Goal: Register for event/course

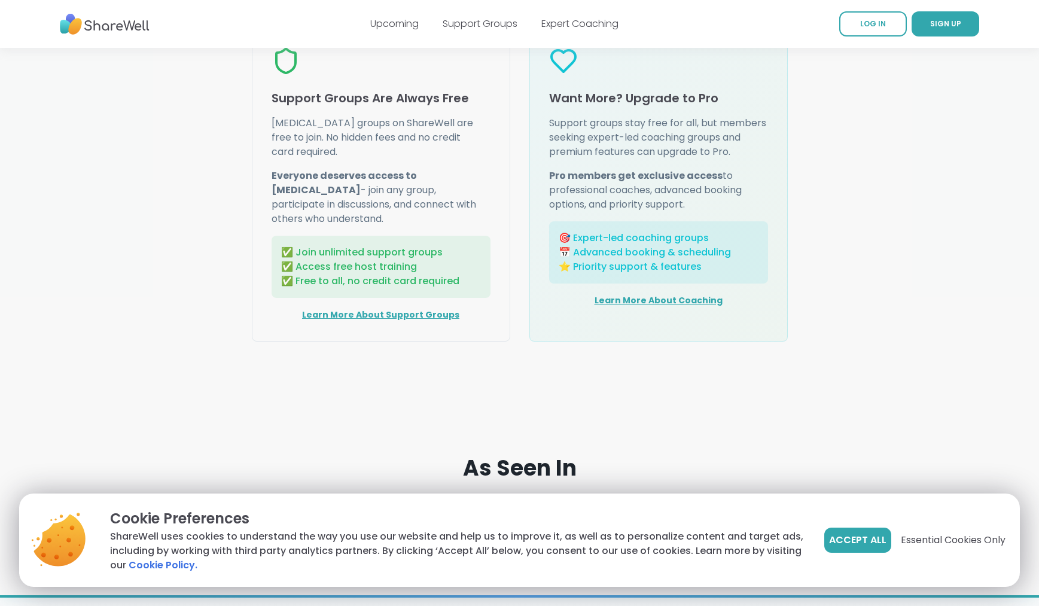
scroll to position [1521, 0]
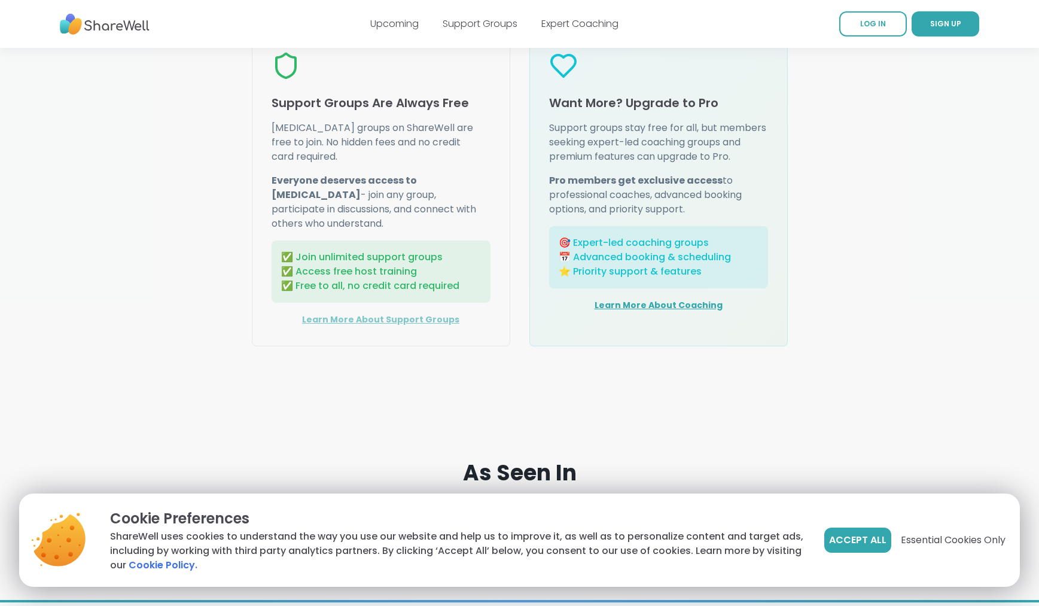
click at [399, 325] on link "Learn More About Support Groups" at bounding box center [380, 319] width 157 height 12
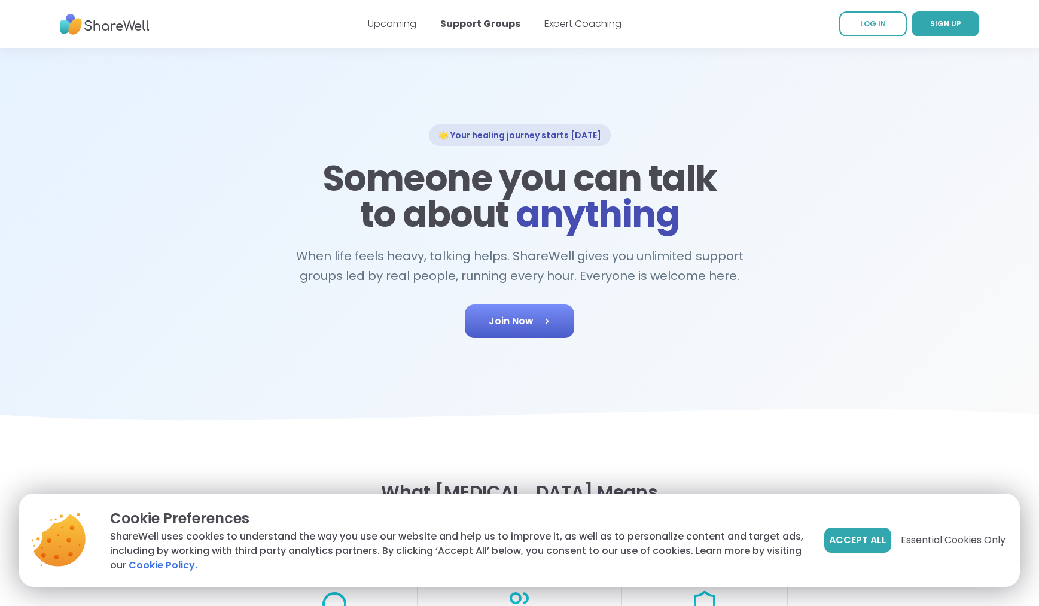
click at [519, 316] on span "Join Now" at bounding box center [520, 321] width 62 height 14
click at [535, 320] on span "Join Now" at bounding box center [520, 321] width 62 height 14
